Goal: Information Seeking & Learning: Learn about a topic

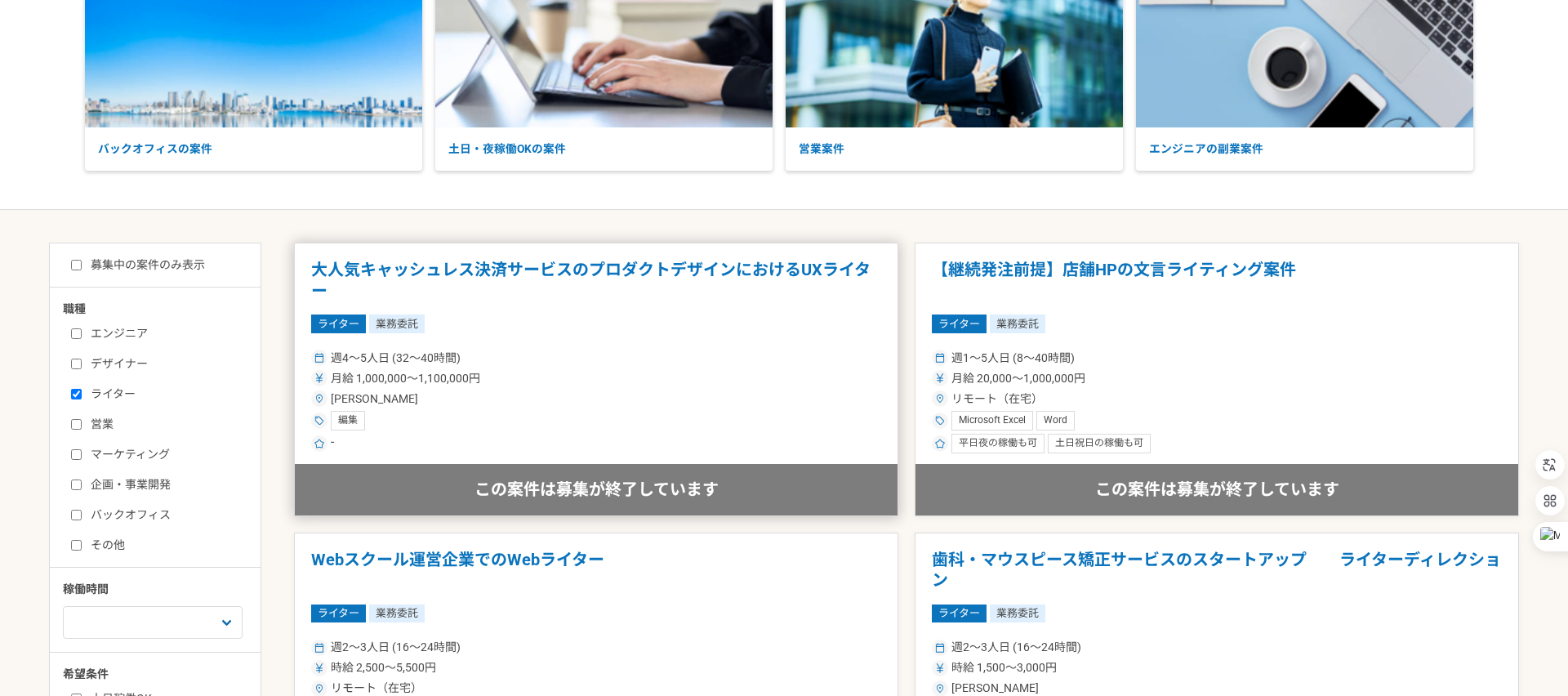
scroll to position [97, 0]
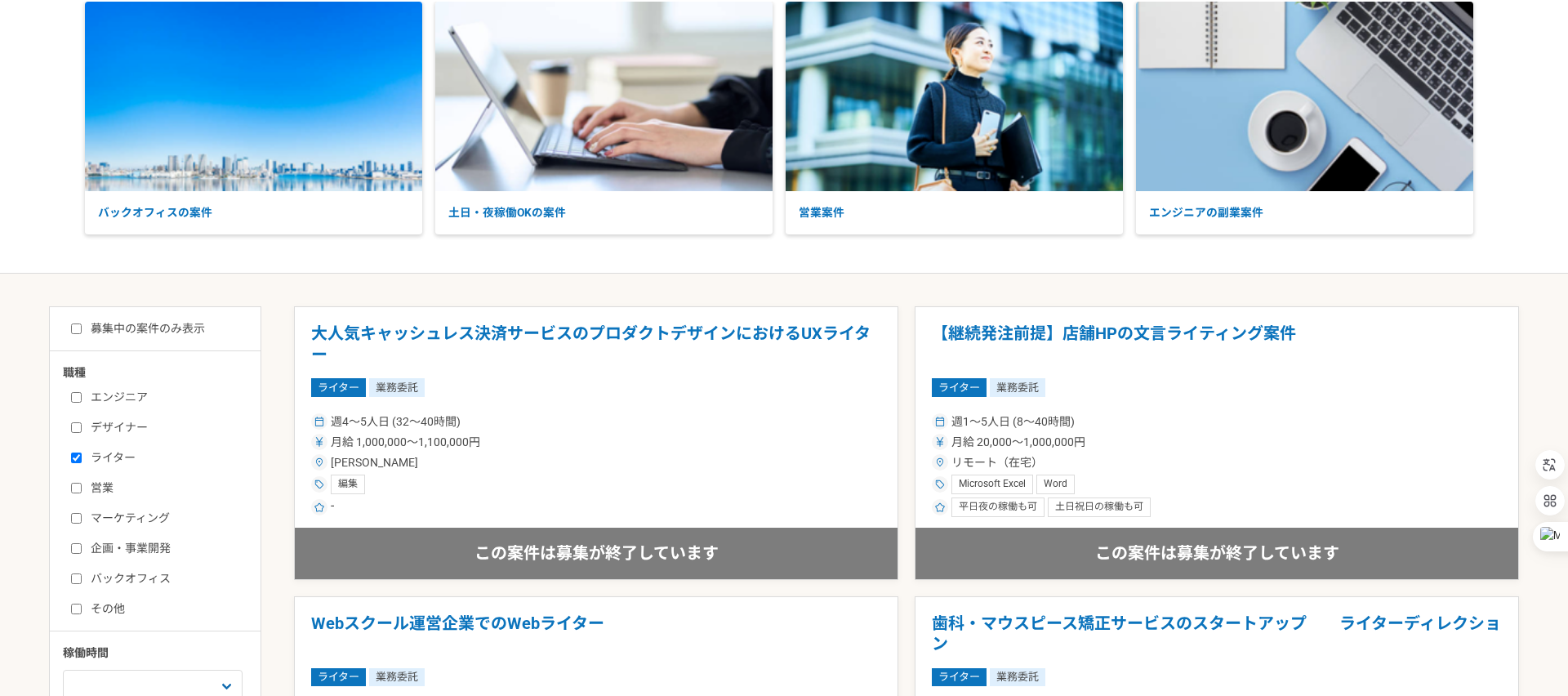
click at [89, 444] on div "エンジニア デザイナー ライター 営業 マーケティング 企画・事業開発 バックオフィス その他" at bounding box center [161, 501] width 196 height 234
click at [89, 450] on label "ライター" at bounding box center [164, 457] width 188 height 17
click at [82, 453] on input "ライター" at bounding box center [76, 458] width 11 height 11
checkbox input "false"
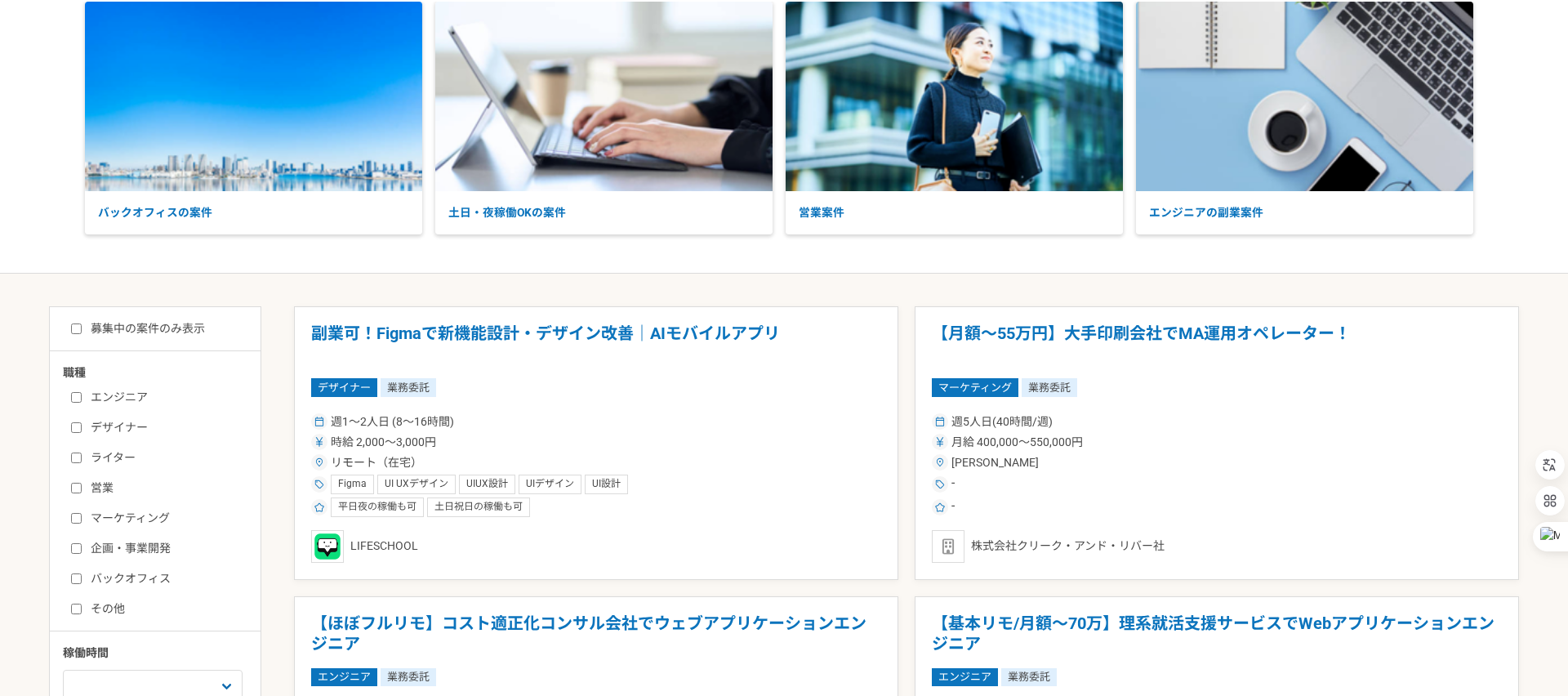
click at [119, 436] on label "デザイナー" at bounding box center [164, 427] width 188 height 17
click at [82, 434] on input "デザイナー" at bounding box center [76, 428] width 11 height 11
checkbox input "true"
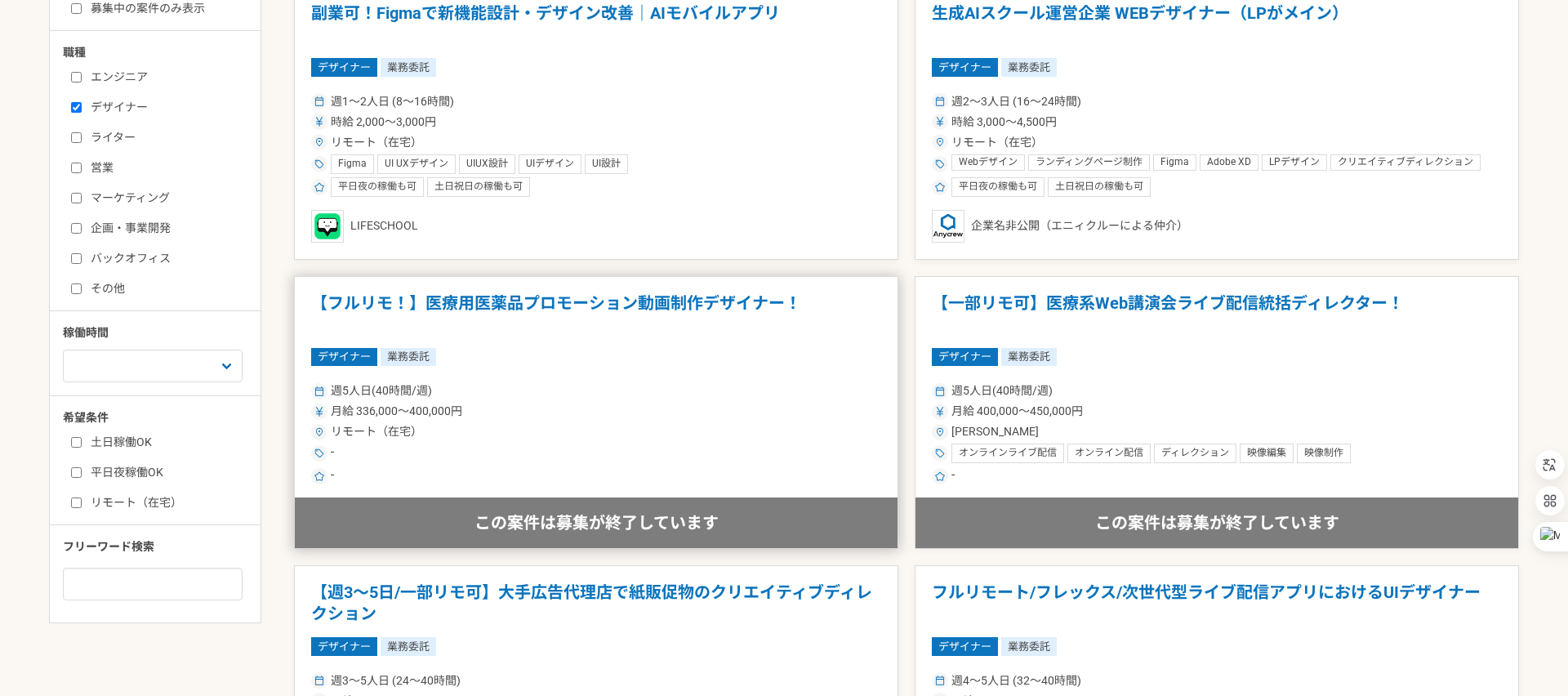
scroll to position [336, 0]
